Goal: Navigation & Orientation: Find specific page/section

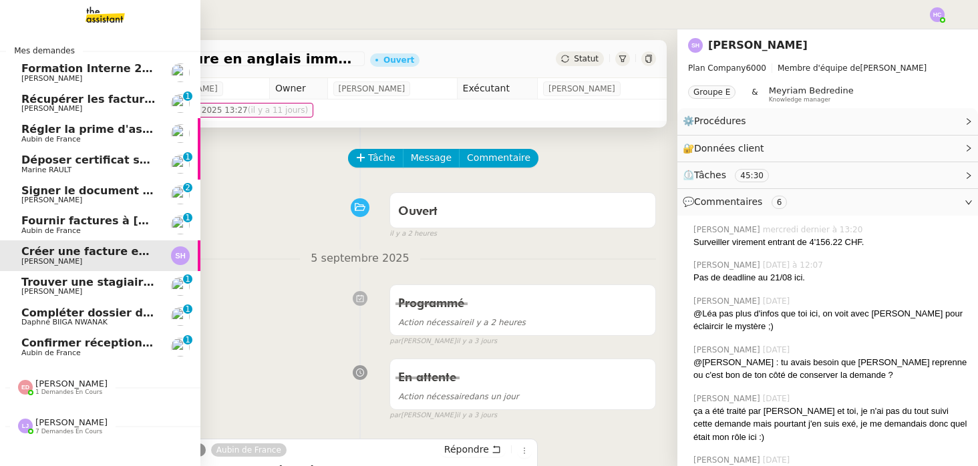
click at [110, 102] on span "Récupérer les factures EDF et Orange" at bounding box center [135, 99] width 228 height 13
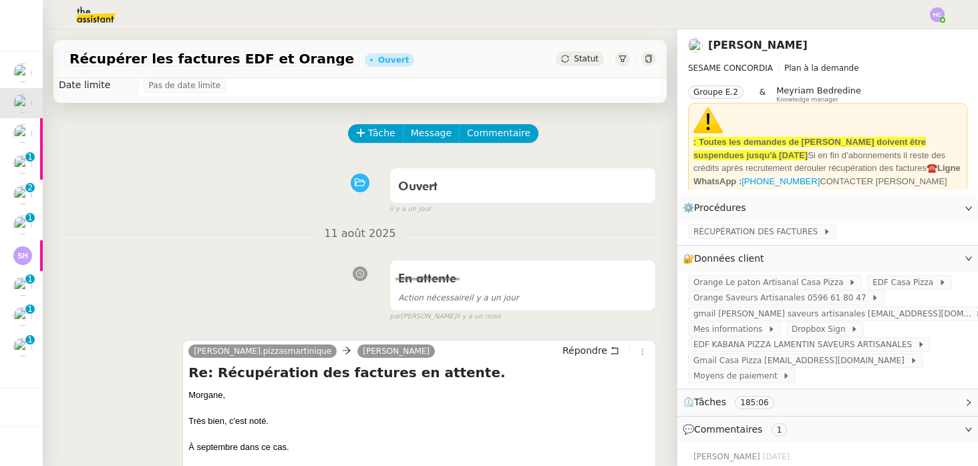
scroll to position [23, 0]
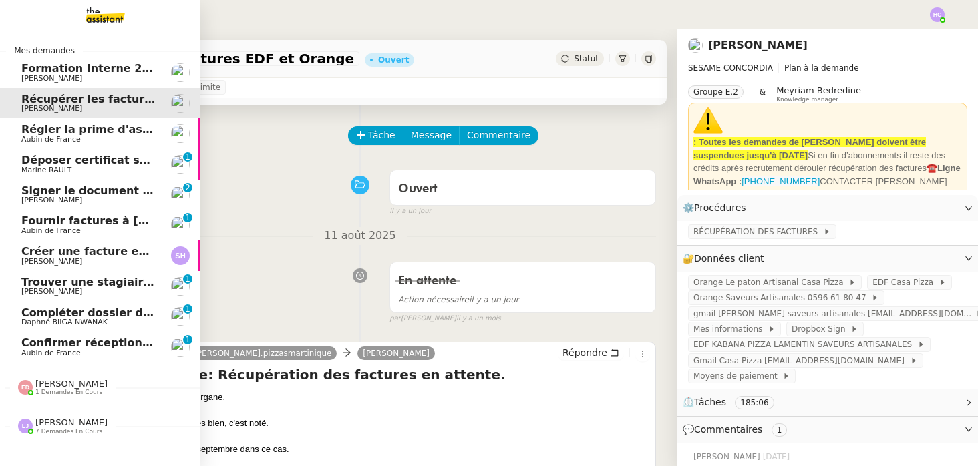
click at [66, 132] on span "Régler la prime d'assurance" at bounding box center [105, 129] width 168 height 13
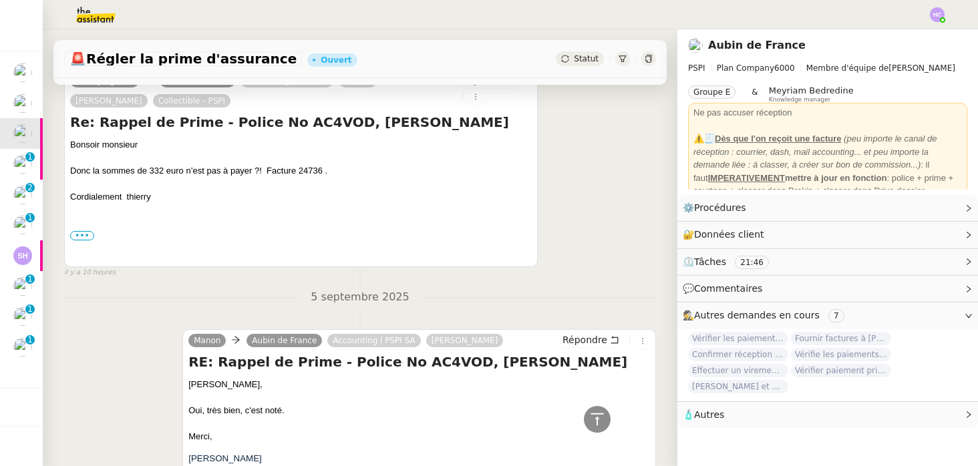
scroll to position [224, 0]
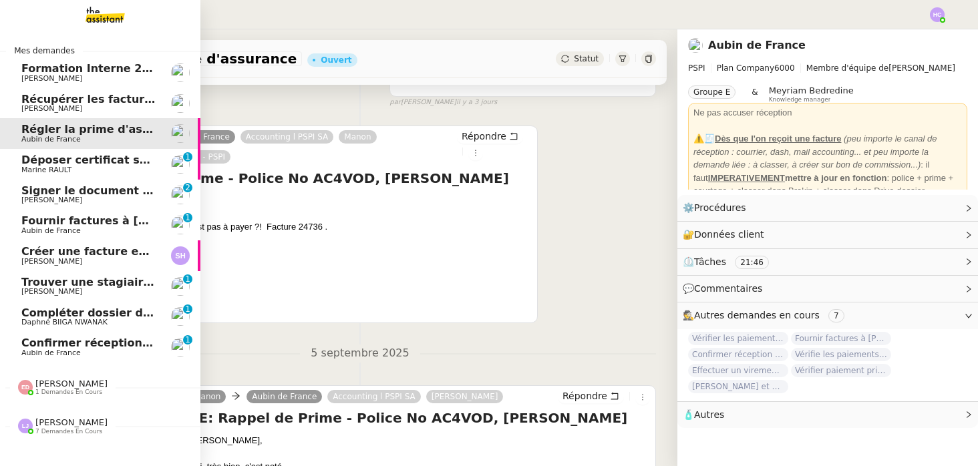
click at [123, 167] on span "Marine RAULT" at bounding box center [88, 170] width 135 height 8
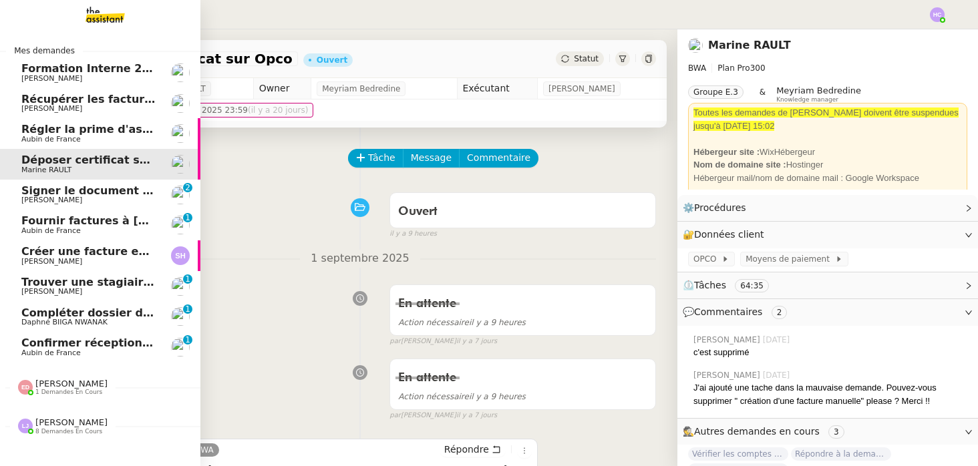
click at [56, 197] on span "[PERSON_NAME]" at bounding box center [51, 200] width 61 height 9
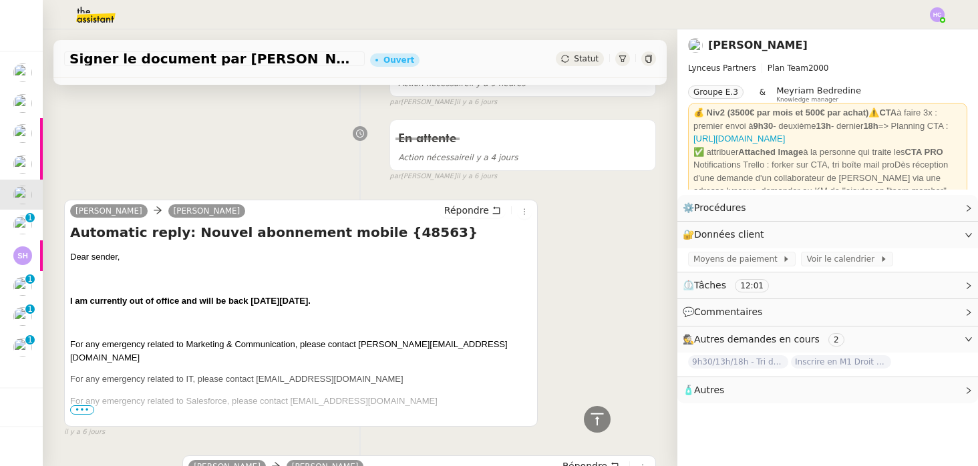
scroll to position [218, 0]
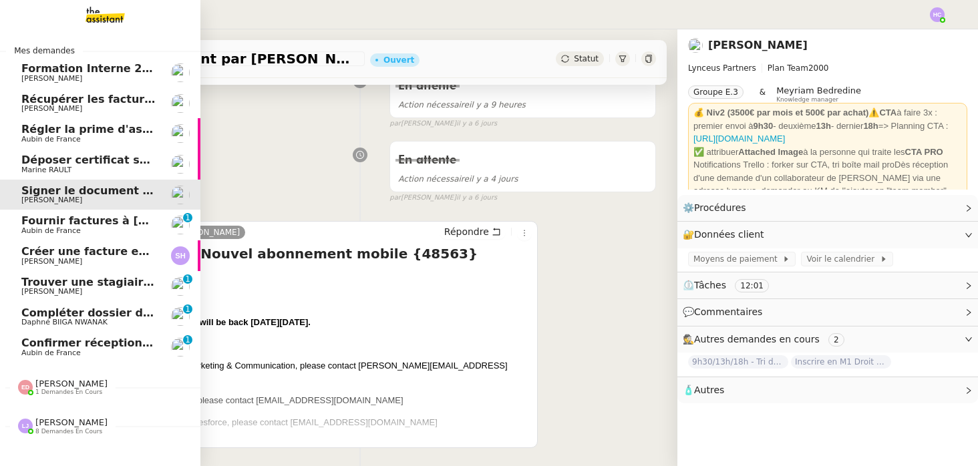
click at [30, 226] on span "Aubin de France" at bounding box center [50, 230] width 59 height 9
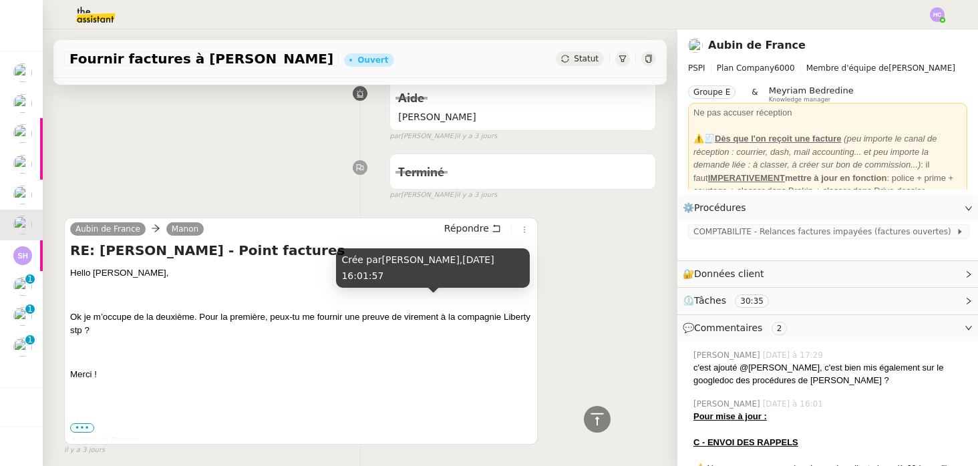
scroll to position [988, 0]
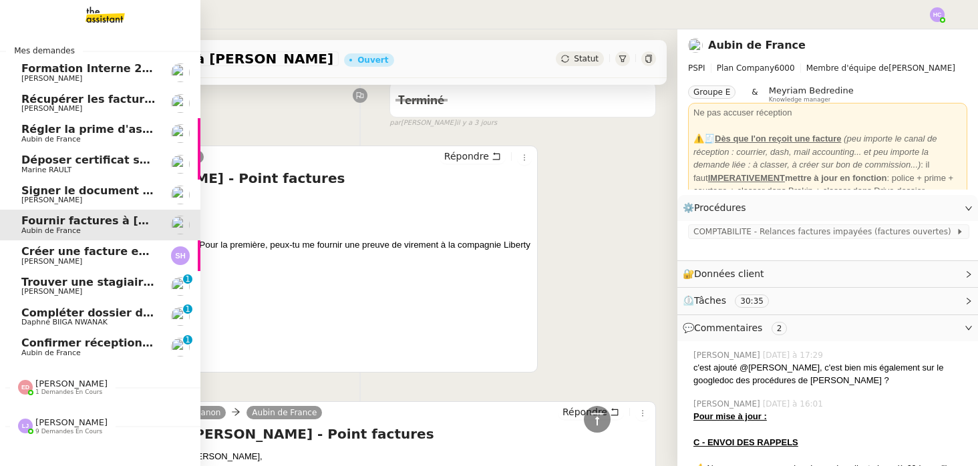
click at [47, 250] on span "Créer une facture en anglais immédiatement" at bounding box center [156, 251] width 271 height 13
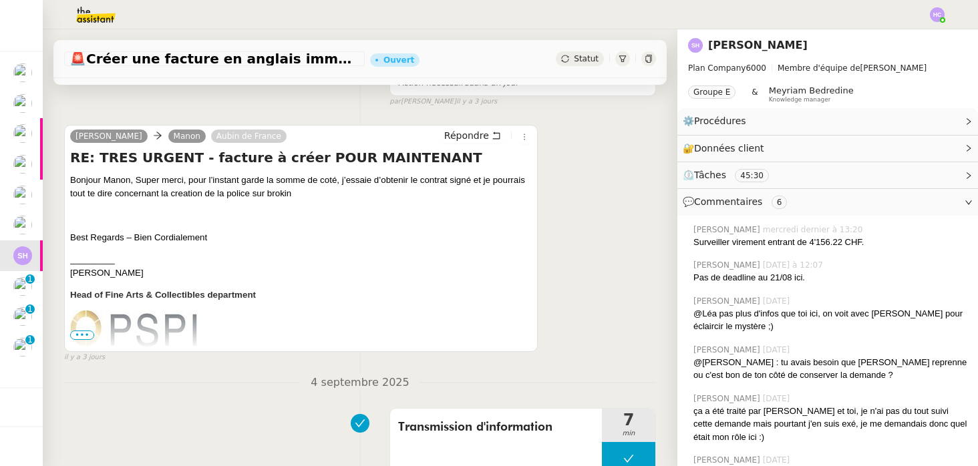
scroll to position [349, 0]
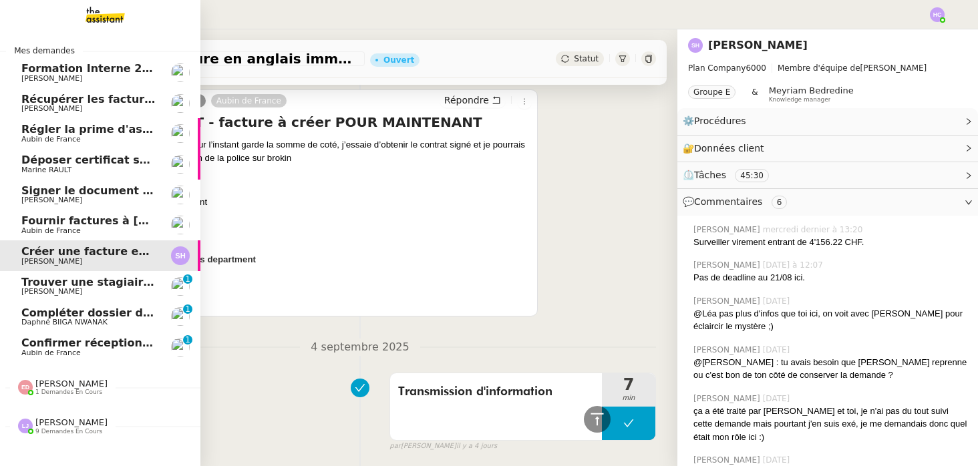
click at [79, 285] on span "Trouver une stagiaire administrative" at bounding box center [131, 282] width 220 height 13
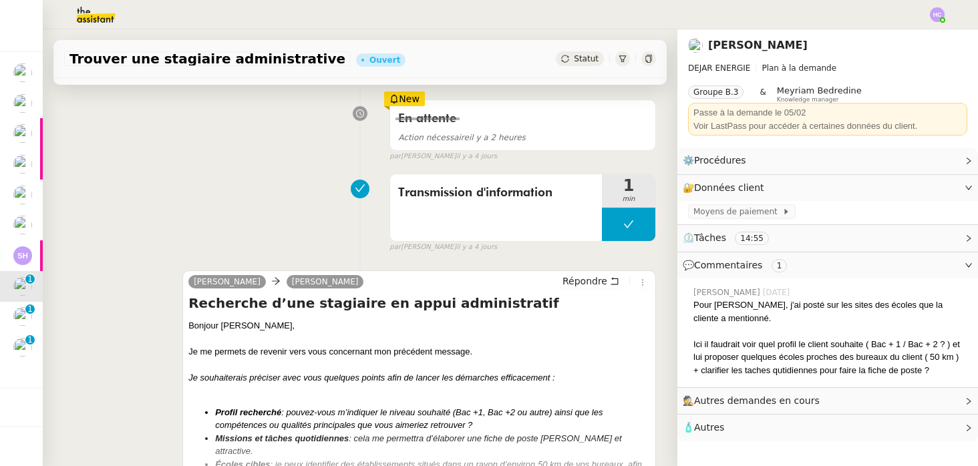
scroll to position [357, 0]
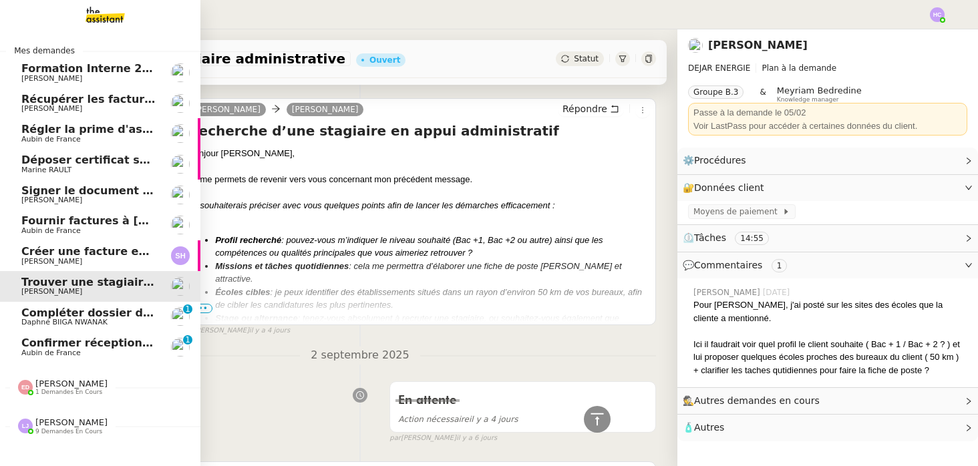
click at [69, 315] on span "Compléter dossier domiciliation asso sur Se Domicilier" at bounding box center [185, 313] width 329 height 13
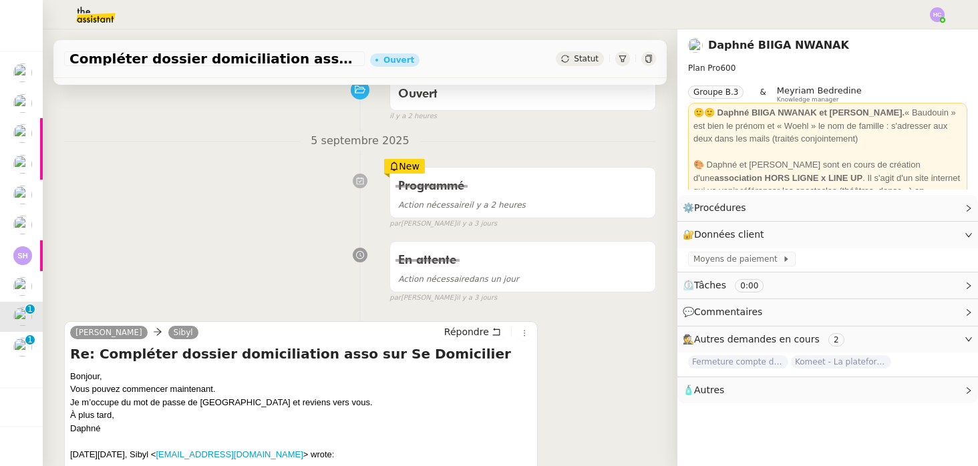
scroll to position [189, 0]
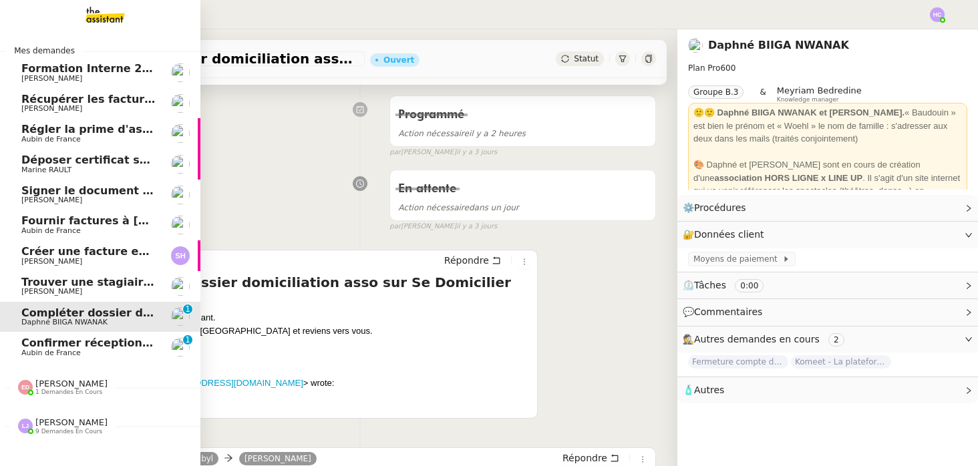
click at [33, 345] on span "Confirmer réception montant pour police 25HISLF21383" at bounding box center [189, 343] width 337 height 13
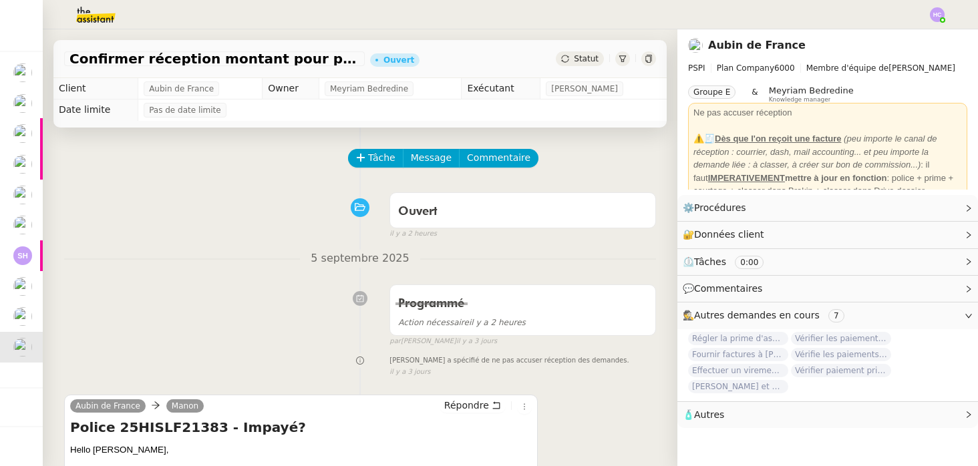
scroll to position [285, 0]
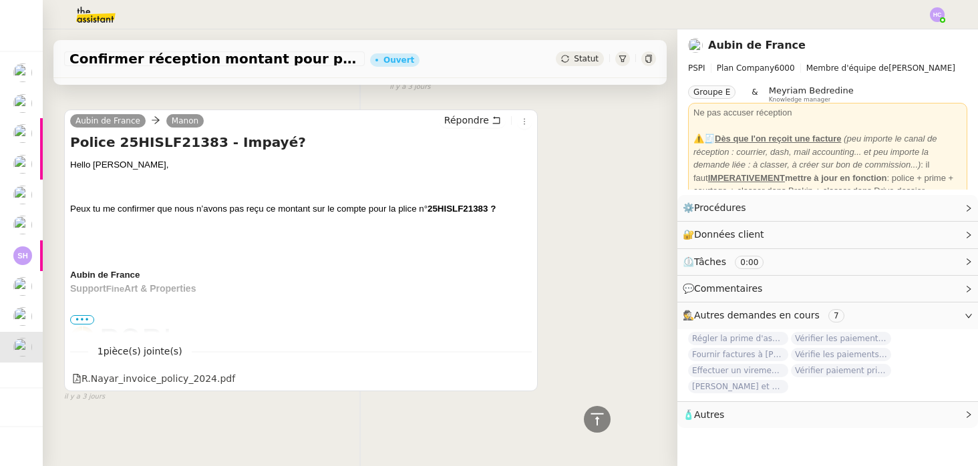
click at [86, 321] on span "•••" at bounding box center [82, 319] width 24 height 9
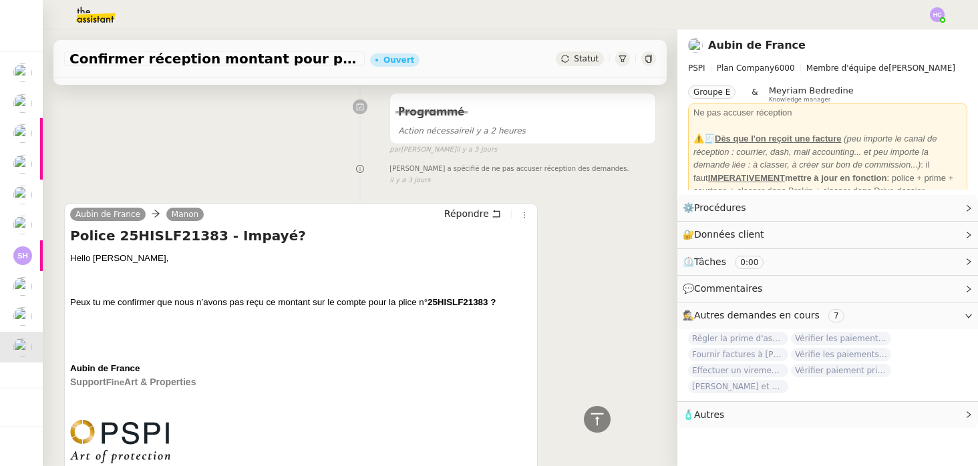
scroll to position [0, 0]
